Goal: Transaction & Acquisition: Purchase product/service

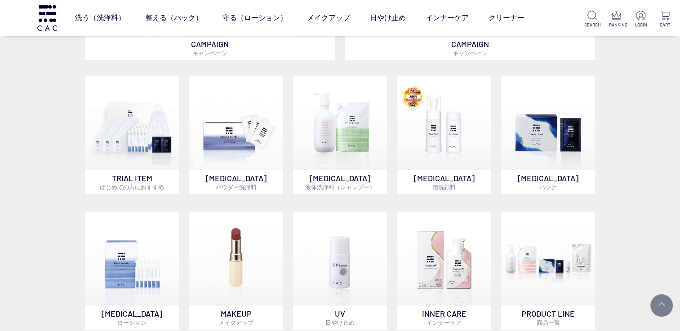
scroll to position [407, 0]
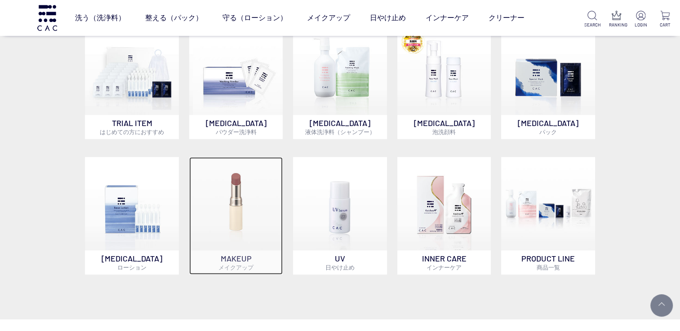
click at [249, 260] on p "MAKEUP メイクアップ" at bounding box center [236, 263] width 94 height 24
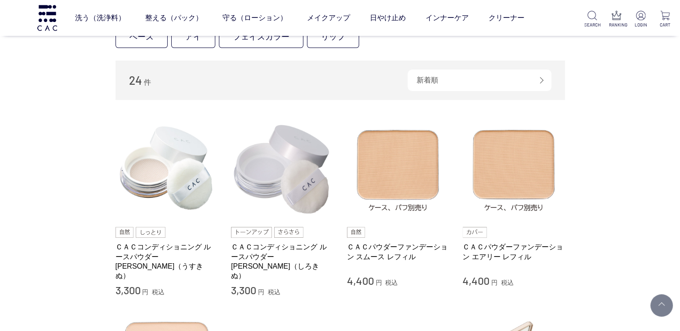
scroll to position [120, 0]
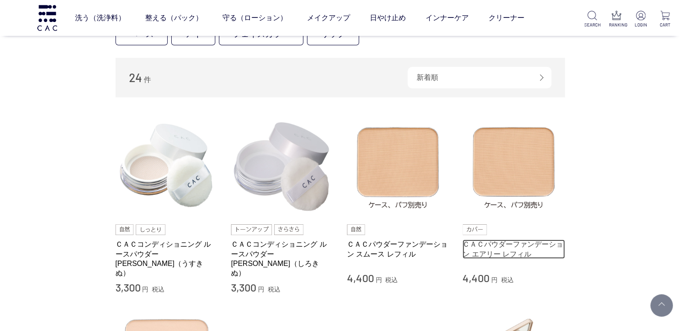
click at [509, 254] on link "ＣＡＣパウダーファンデーション エアリー レフィル" at bounding box center [513, 249] width 102 height 19
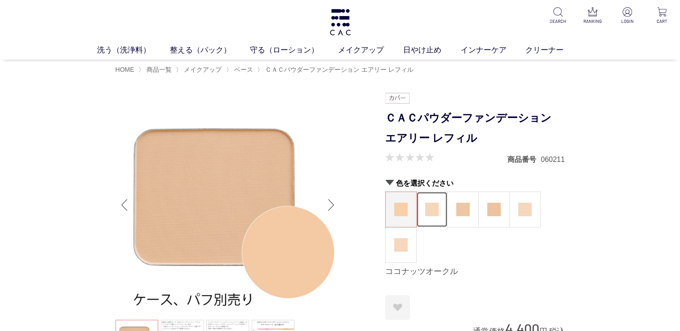
click at [438, 215] on figure at bounding box center [431, 209] width 31 height 35
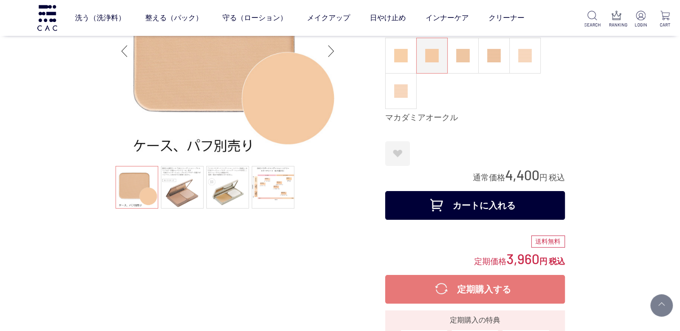
scroll to position [95, 0]
click at [465, 58] on img at bounding box center [462, 55] width 13 height 13
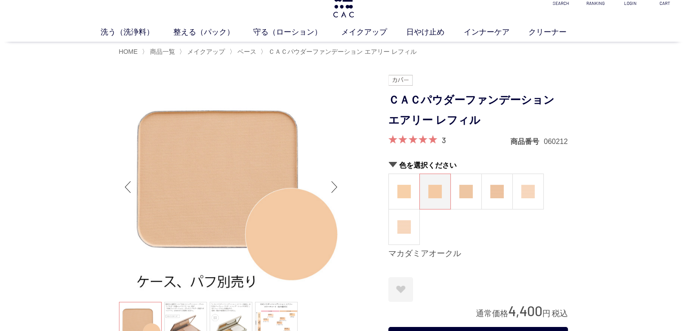
scroll to position [18, 0]
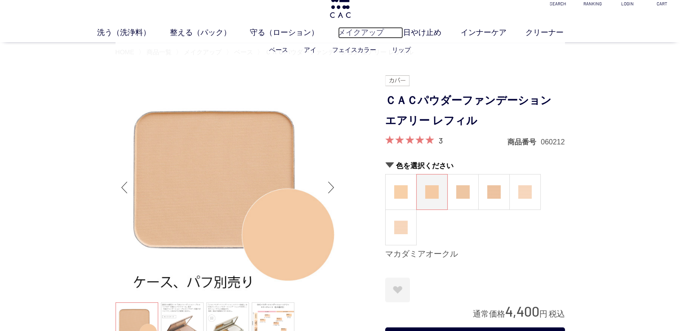
click at [375, 31] on link "メイクアップ" at bounding box center [370, 33] width 65 height 12
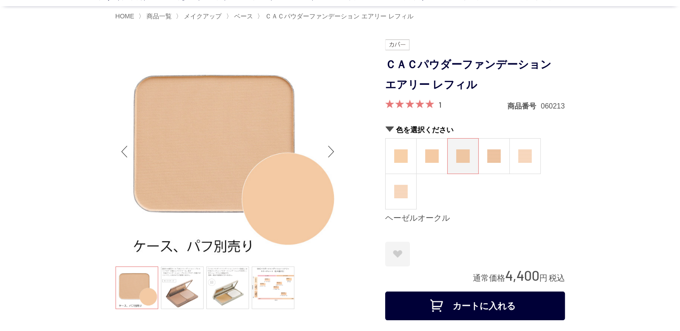
scroll to position [54, 0]
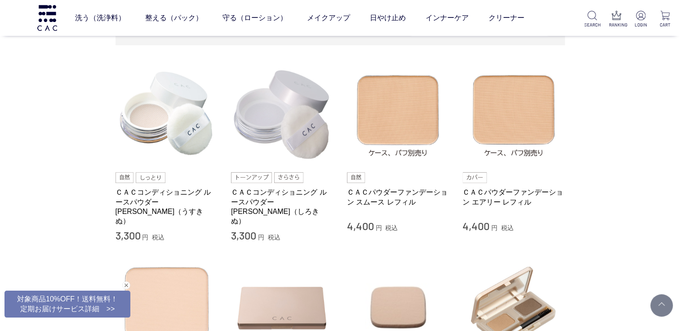
scroll to position [172, 0]
click at [399, 198] on link "ＣＡＣパウダーファンデーション スムース レフィル" at bounding box center [398, 197] width 102 height 19
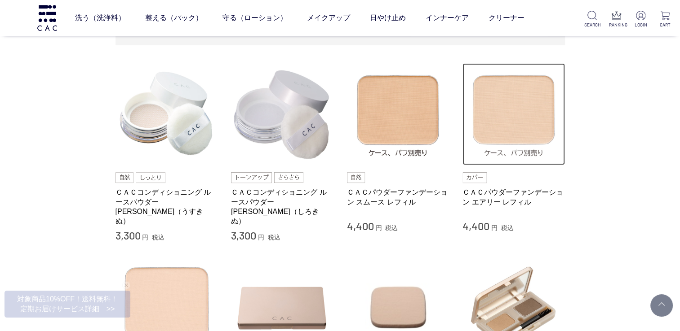
click at [504, 103] on img at bounding box center [513, 114] width 102 height 102
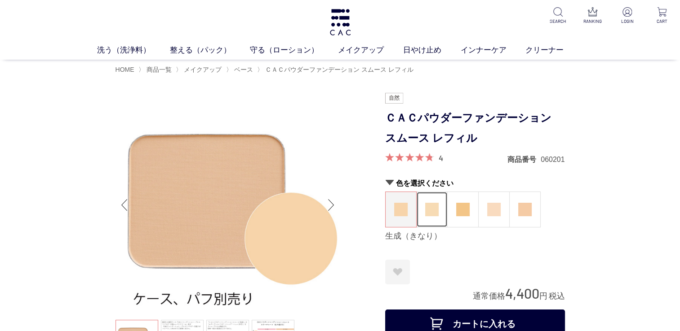
click at [426, 206] on img at bounding box center [431, 209] width 13 height 13
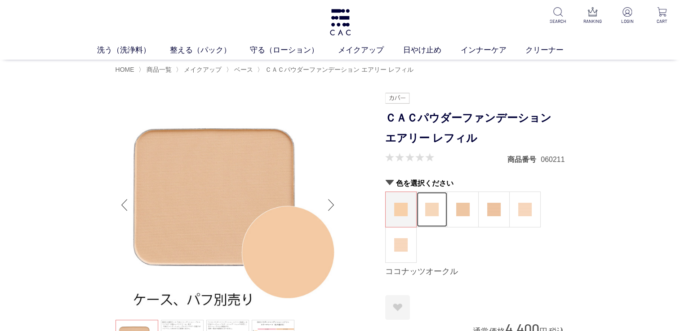
click at [437, 209] on img at bounding box center [431, 209] width 13 height 13
click at [619, 17] on p at bounding box center [627, 12] width 22 height 11
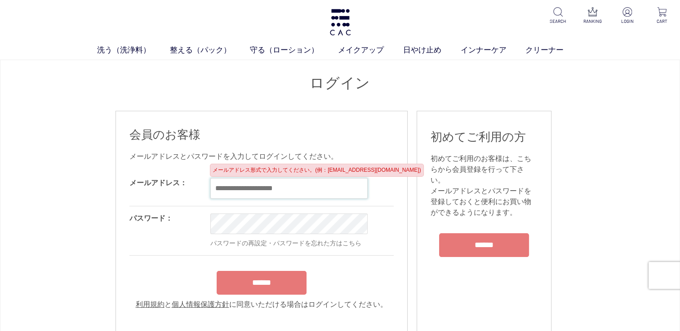
click at [303, 188] on input "email" at bounding box center [288, 188] width 157 height 21
type input "**********"
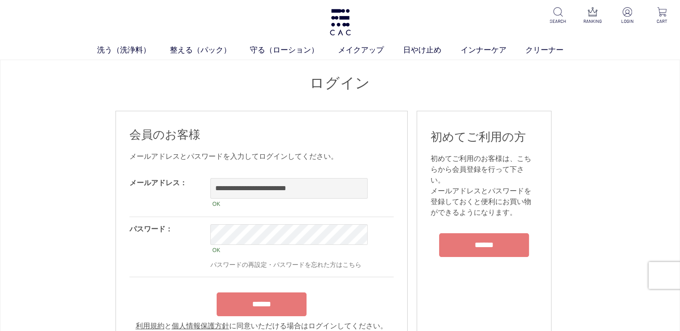
click at [275, 294] on div "******" at bounding box center [261, 302] width 264 height 28
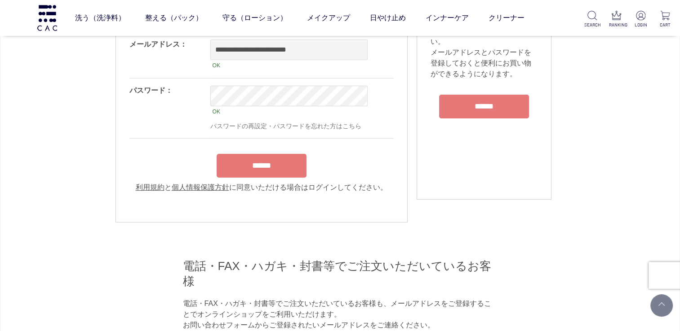
scroll to position [79, 0]
click at [248, 166] on input "******" at bounding box center [262, 166] width 90 height 24
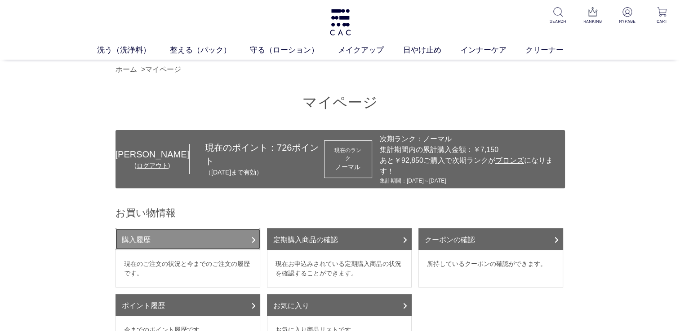
click at [229, 229] on link "購入履歴" at bounding box center [187, 240] width 145 height 22
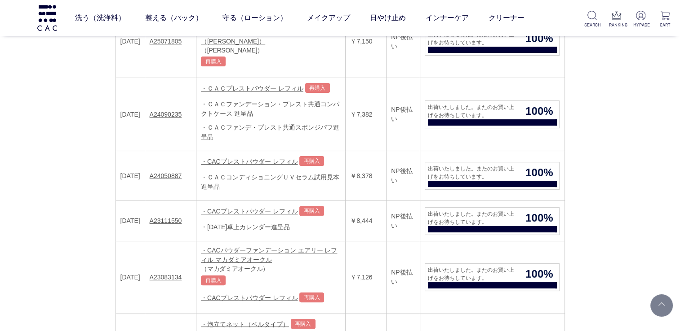
scroll to position [233, 0]
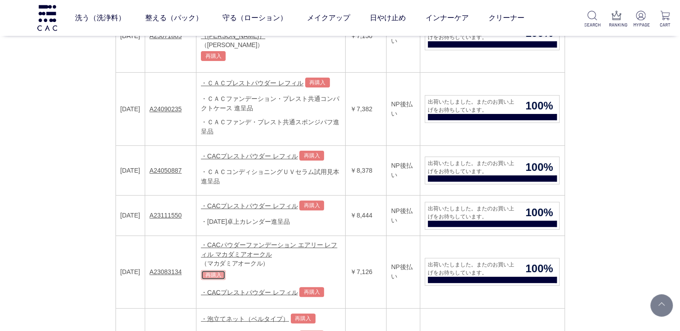
click at [222, 270] on link "再購入" at bounding box center [213, 275] width 25 height 10
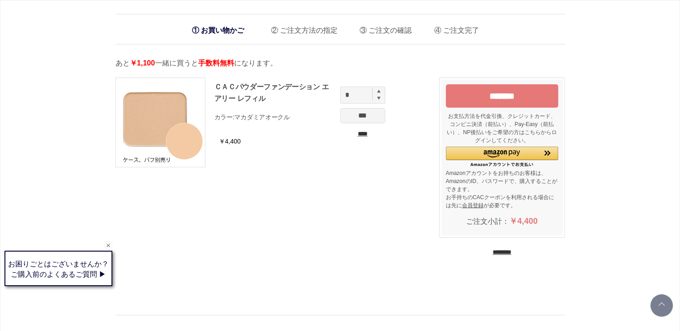
click at [506, 247] on div "********" at bounding box center [502, 252] width 126 height 10
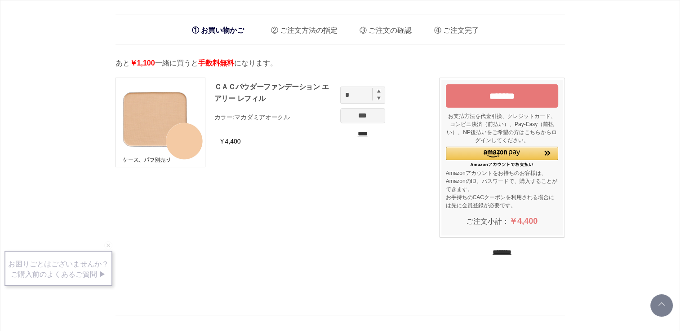
click at [504, 252] on input "********" at bounding box center [501, 252] width 19 height 9
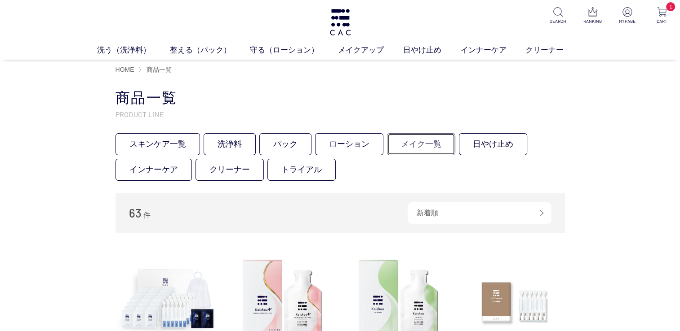
click at [406, 143] on link "メイク一覧" at bounding box center [421, 144] width 68 height 22
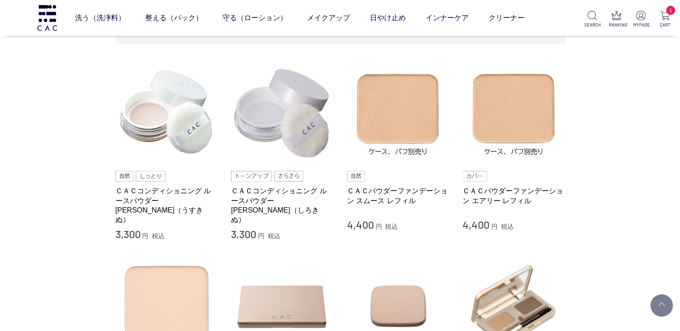
scroll to position [230, 0]
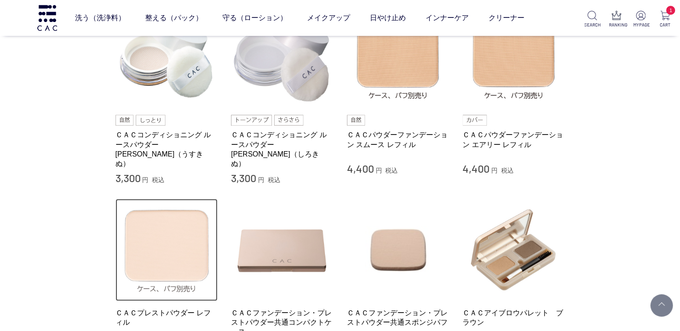
click at [149, 212] on img at bounding box center [166, 250] width 102 height 102
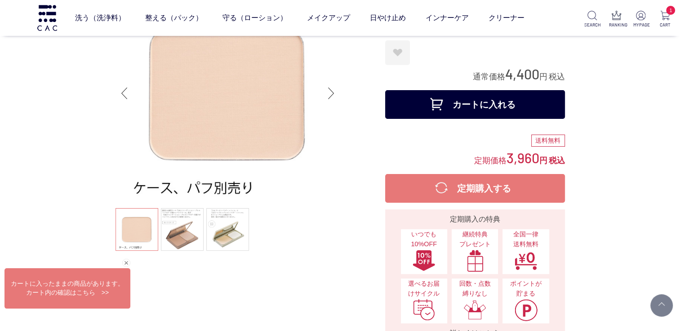
scroll to position [93, 0]
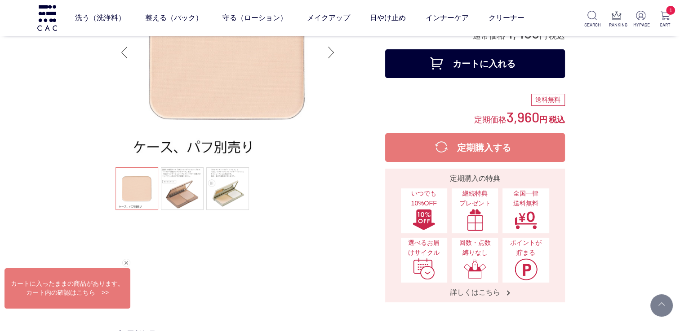
click at [465, 74] on button "カートに入れる" at bounding box center [475, 63] width 180 height 29
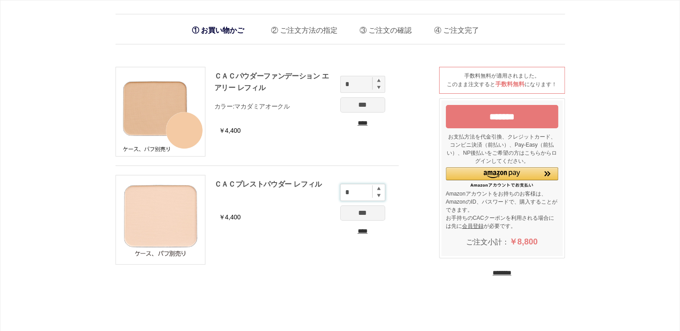
click at [351, 190] on input "*" at bounding box center [362, 192] width 45 height 17
click at [379, 189] on img at bounding box center [379, 189] width 4 height 4
type input "*"
click at [376, 217] on input "***" at bounding box center [362, 213] width 45 height 15
click at [505, 116] on input "*******" at bounding box center [502, 116] width 112 height 23
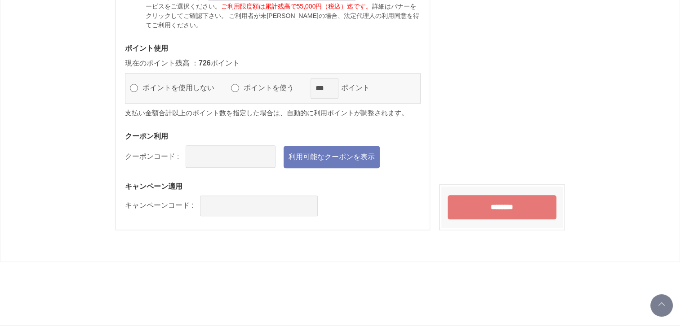
scroll to position [1067, 0]
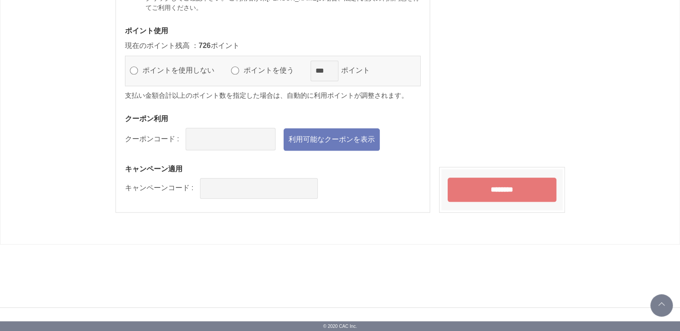
click at [475, 194] on input "********" at bounding box center [501, 190] width 109 height 24
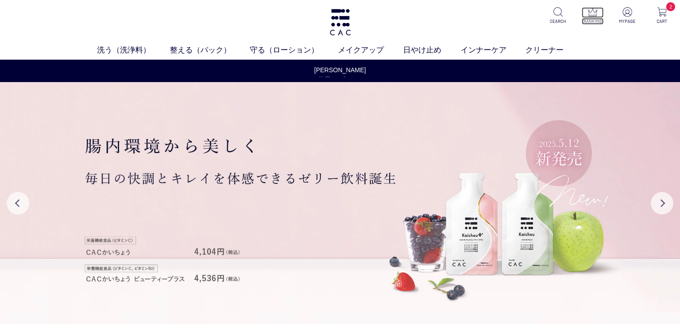
click at [591, 19] on p "RANKING" at bounding box center [592, 21] width 22 height 7
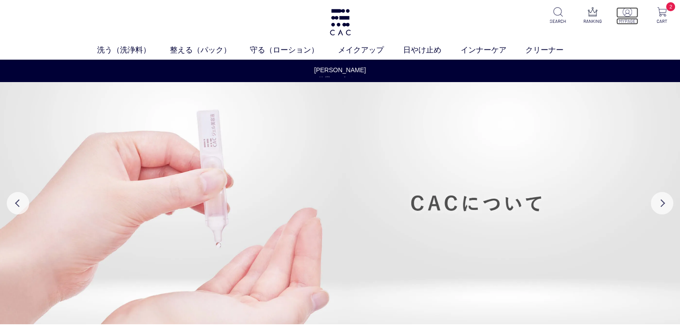
click at [623, 13] on img at bounding box center [626, 11] width 9 height 9
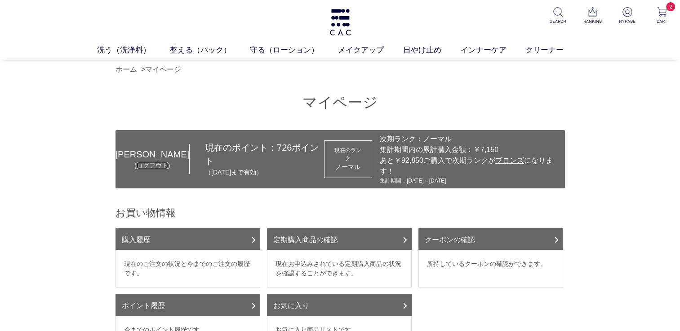
click at [138, 162] on link "ログアウト" at bounding box center [152, 165] width 31 height 7
